Goal: Task Accomplishment & Management: Use online tool/utility

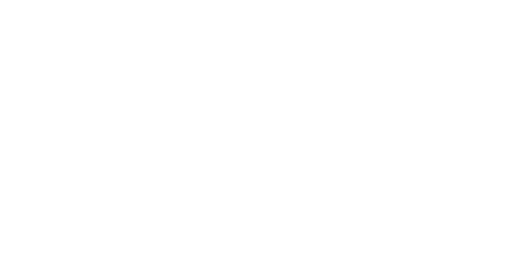
click at [285, 2] on div at bounding box center [260, 2] width 516 height 0
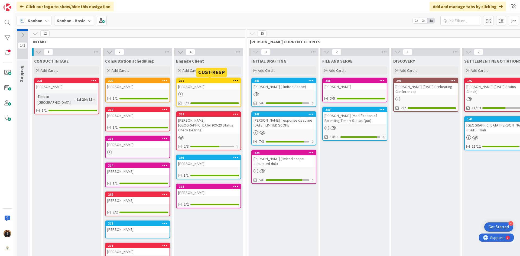
click at [205, 81] on div "317" at bounding box center [209, 81] width 61 height 4
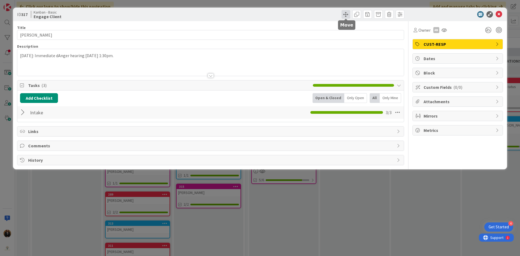
click at [344, 16] on span at bounding box center [346, 14] width 9 height 9
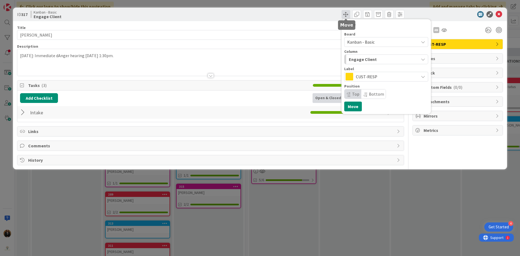
click at [345, 13] on span at bounding box center [346, 14] width 9 height 9
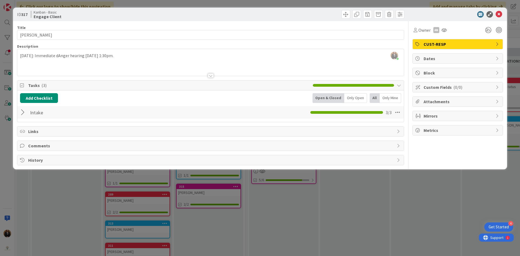
click at [20, 56] on div "[PERSON_NAME] just joined [DATE]: Immediate dAnger hearing [DATE] 1:30pm." at bounding box center [210, 62] width 386 height 27
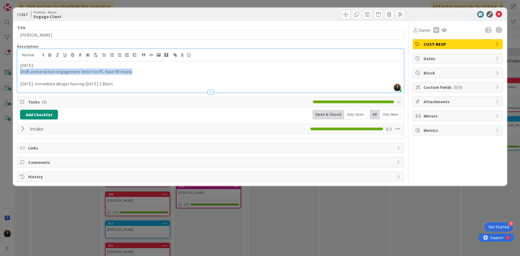
drag, startPoint x: 129, startPoint y: 71, endPoint x: 20, endPoint y: 74, distance: 108.4
click at [20, 74] on p "Draft and send non-engagement letter to PC. have VR review" at bounding box center [210, 72] width 381 height 6
copy p "Draft and send non-engagement letter to PC. have VR review"
click at [37, 114] on button "Add Checklist" at bounding box center [39, 115] width 38 height 10
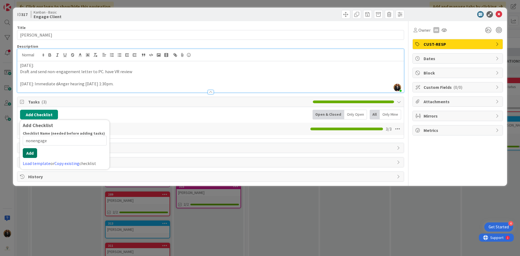
type input "nonengage"
click at [32, 152] on button "Add" at bounding box center [30, 153] width 14 height 10
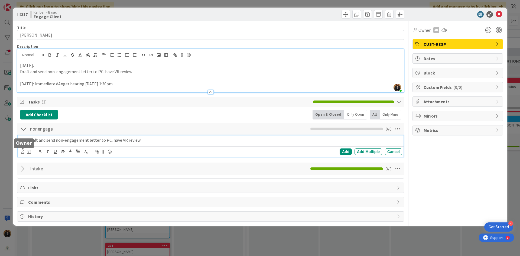
click at [21, 152] on icon at bounding box center [23, 151] width 4 height 4
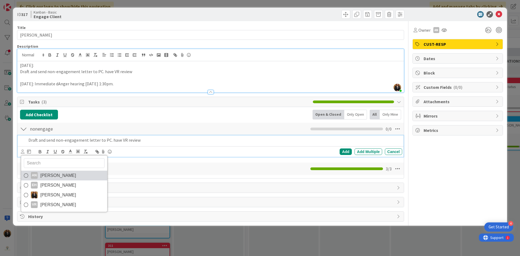
click at [56, 174] on span "[PERSON_NAME]" at bounding box center [58, 175] width 36 height 8
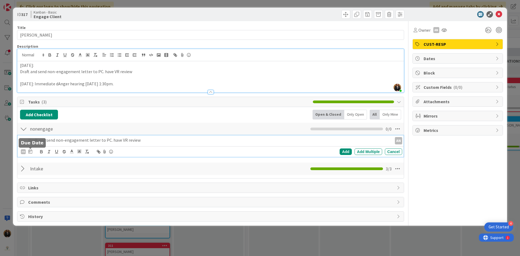
click at [30, 152] on icon at bounding box center [30, 151] width 4 height 4
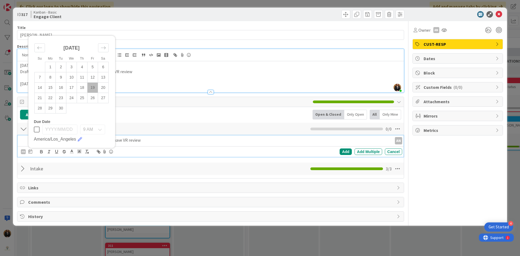
click at [91, 90] on td "19" at bounding box center [92, 87] width 11 height 10
type input "[DATE]"
click at [344, 152] on div "Add" at bounding box center [346, 151] width 12 height 6
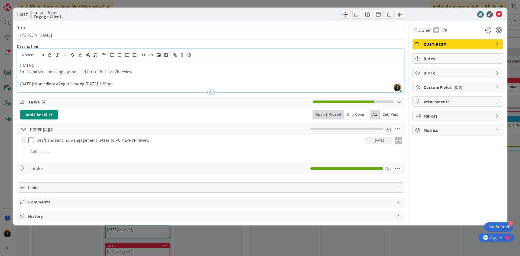
drag, startPoint x: 136, startPoint y: 72, endPoint x: 126, endPoint y: 72, distance: 10.3
click at [136, 72] on p "Draft and send non-engagement letter to PC. have VR review" at bounding box center [210, 72] width 381 height 6
click at [500, 12] on icon at bounding box center [499, 14] width 6 height 6
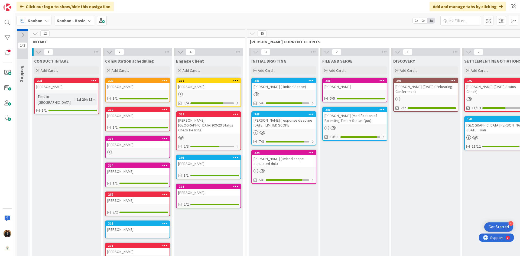
click at [200, 120] on div "[PERSON_NAME], [GEOGRAPHIC_DATA] (09-29 Status Check Hearing)" at bounding box center [209, 125] width 64 height 17
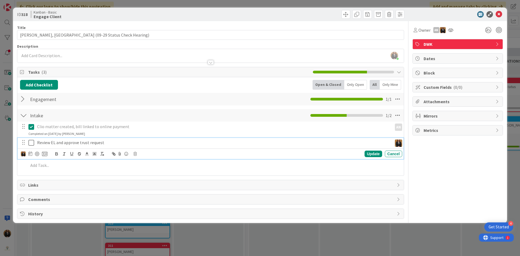
click at [34, 143] on icon at bounding box center [31, 142] width 6 height 6
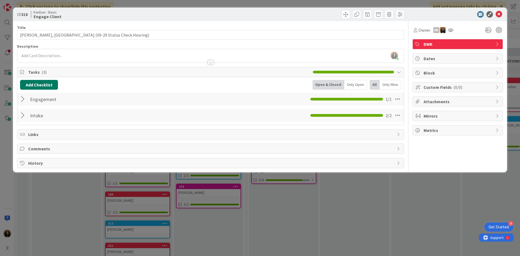
click at [39, 86] on button "Add Checklist" at bounding box center [39, 85] width 38 height 10
type input "Drafting"
click at [30, 120] on button "Add" at bounding box center [30, 123] width 14 height 10
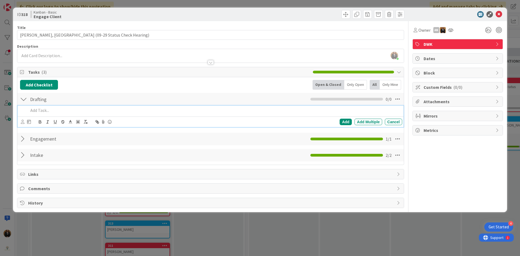
click at [47, 109] on p at bounding box center [214, 110] width 372 height 6
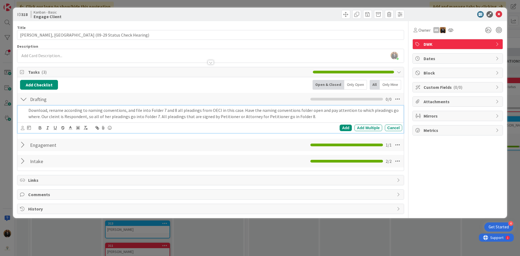
click at [305, 109] on p "Download, rename according to naming conventions, and file into Folder 7 and 8 …" at bounding box center [214, 113] width 372 height 12
click at [310, 118] on p "Download, rename according to naming conventions, and file into Folder 7 and 8 …" at bounding box center [214, 113] width 372 height 12
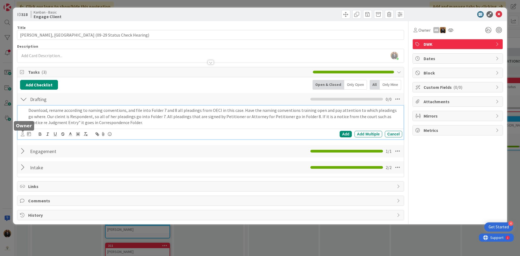
click at [23, 135] on icon at bounding box center [23, 134] width 4 height 4
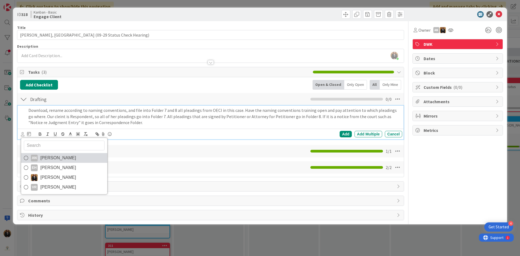
click at [53, 155] on span "[PERSON_NAME]" at bounding box center [58, 158] width 36 height 8
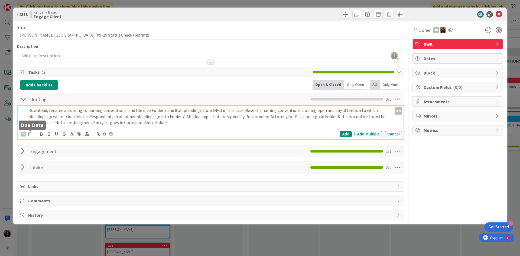
click at [29, 136] on icon at bounding box center [30, 134] width 4 height 4
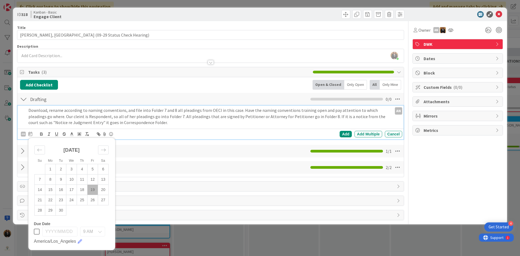
click at [94, 189] on td "19" at bounding box center [92, 190] width 11 height 10
type input "[DATE]"
click at [346, 134] on div "Add" at bounding box center [346, 134] width 12 height 6
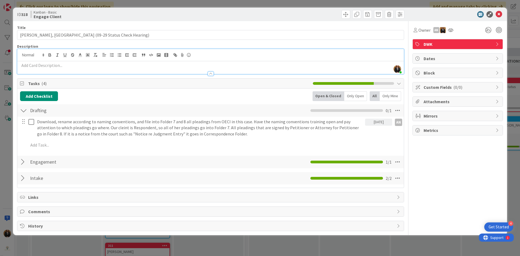
click at [92, 56] on div "[PERSON_NAME] joined 2 m ago" at bounding box center [210, 61] width 386 height 25
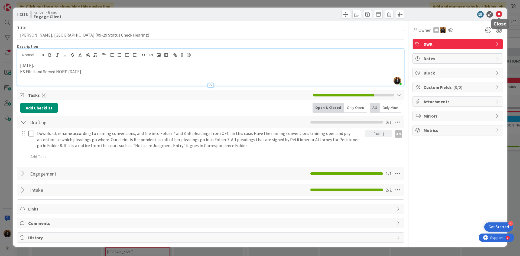
click at [499, 14] on icon at bounding box center [499, 14] width 6 height 6
